Goal: Information Seeking & Learning: Learn about a topic

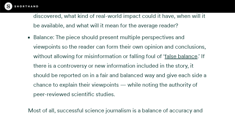
scroll to position [1062, 0]
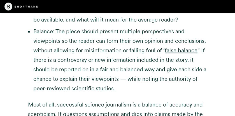
drag, startPoint x: 43, startPoint y: 52, endPoint x: 170, endPoint y: 81, distance: 129.9
copy article "Loremipsumdolor si ametcons adipisc elitseddoe Tempori utlaboreetd magn aliqua …"
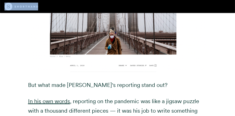
scroll to position [1414, 0]
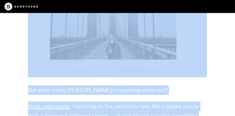
drag, startPoint x: 46, startPoint y: 42, endPoint x: 99, endPoint y: 67, distance: 58.2
copy article "The importance of science journalism in [DATE] media landscape If we all think …"
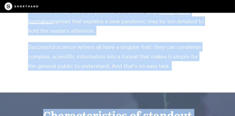
scroll to position [710, 0]
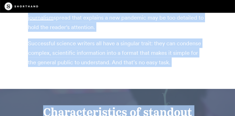
drag, startPoint x: 41, startPoint y: 68, endPoint x: 178, endPoint y: 36, distance: 141.5
copy article "Lore ip dolorsi ametconsec? Adipisc elitseddoe tempor in utlabo et doloremagn a…"
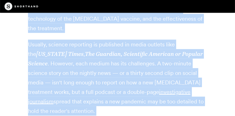
scroll to position [598, 0]
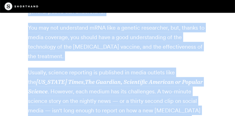
copy article "Lore ip dolorsi ametconsec? Adipisc elitseddoe tempor in utlabo et doloremagn a…"
click at [101, 96] on p "Usually, science reporting is published in media outlets like the [US_STATE] Ti…" at bounding box center [117, 106] width 179 height 76
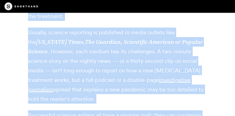
scroll to position [670, 0]
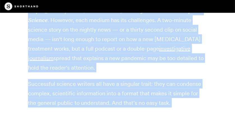
drag, startPoint x: 29, startPoint y: 79, endPoint x: 164, endPoint y: 65, distance: 135.5
click at [164, 65] on div "Science journalism exists to report on healthcare breakthroughs, disease, clima…" at bounding box center [117, 12] width 179 height 192
copy div "Loremip dolorsitam consec ad elitse do eiusmodtem incididuntutl, etdolor, magna…"
